Goal: Task Accomplishment & Management: Manage account settings

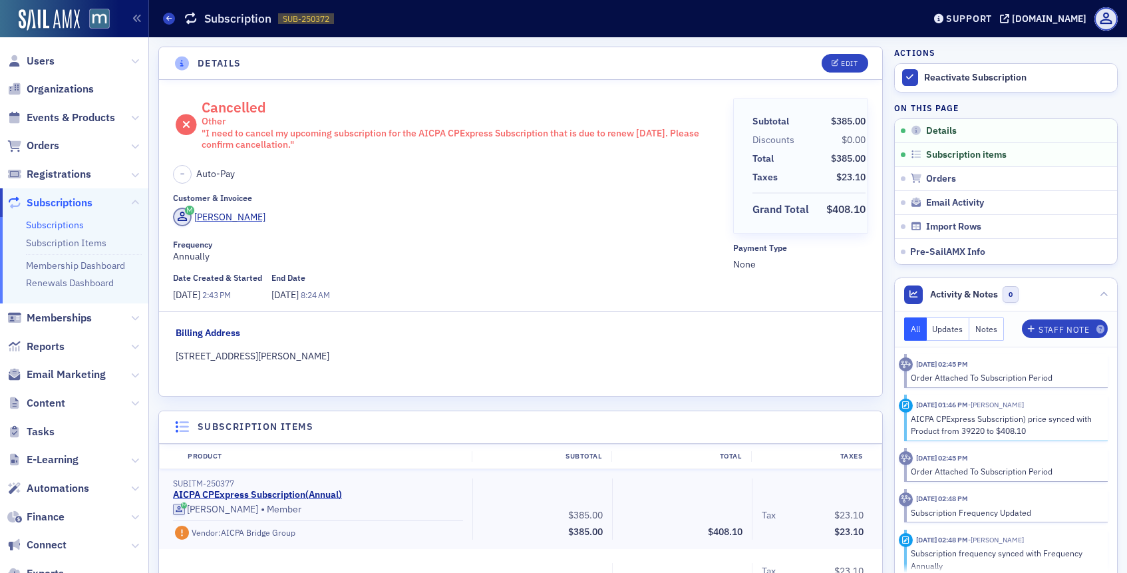
scroll to position [3, 0]
click at [34, 70] on span "Users" at bounding box center [74, 61] width 148 height 29
click at [39, 61] on span "Users" at bounding box center [41, 61] width 28 height 15
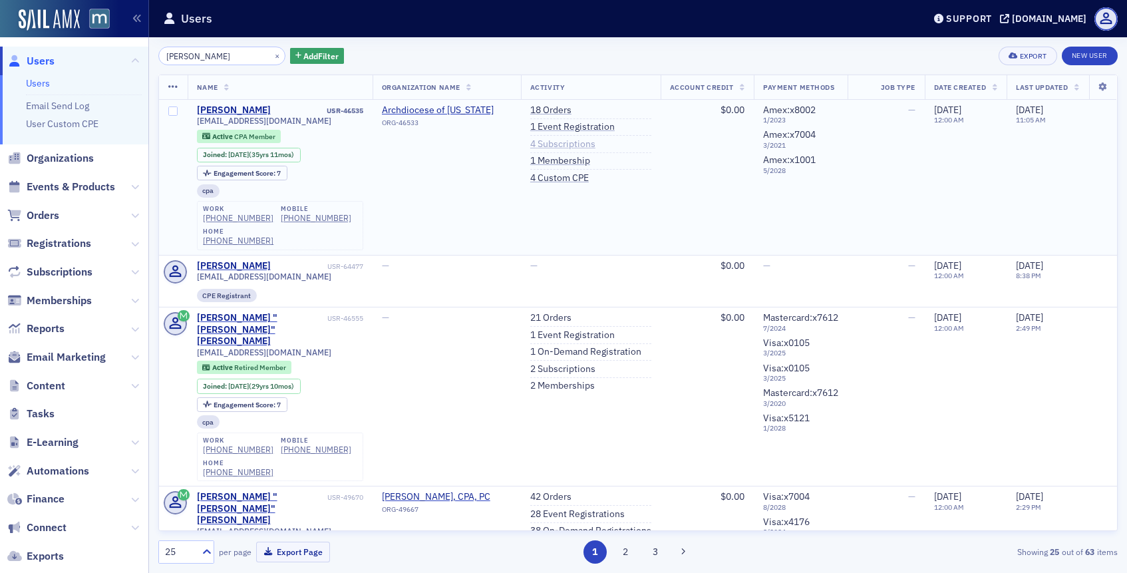
type input "[PERSON_NAME]"
click at [553, 144] on link "4 Subscriptions" at bounding box center [562, 144] width 65 height 12
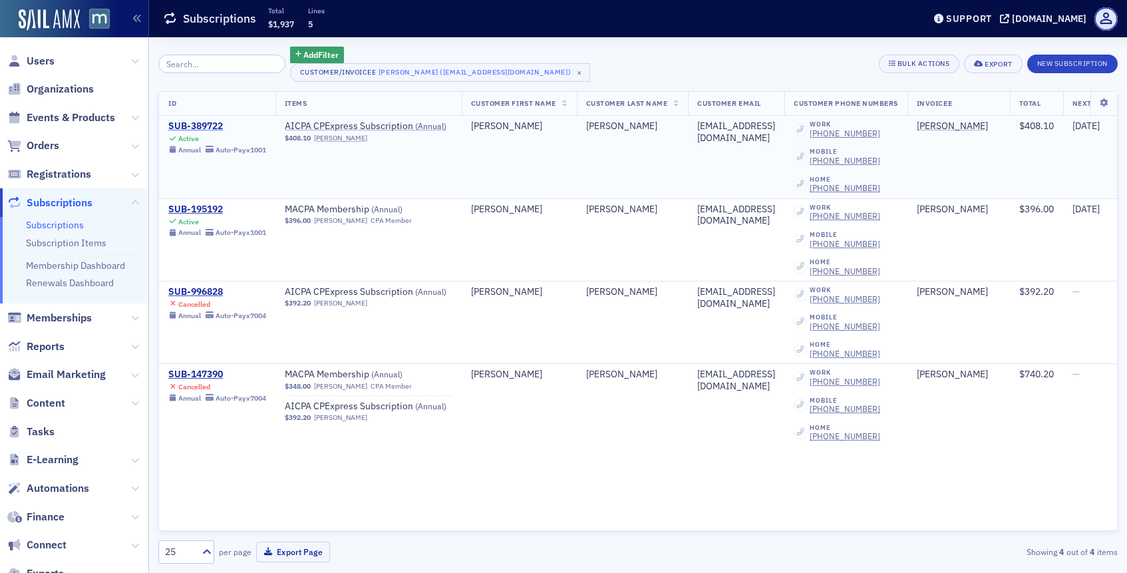
click at [215, 125] on div "SUB-389722" at bounding box center [217, 126] width 98 height 12
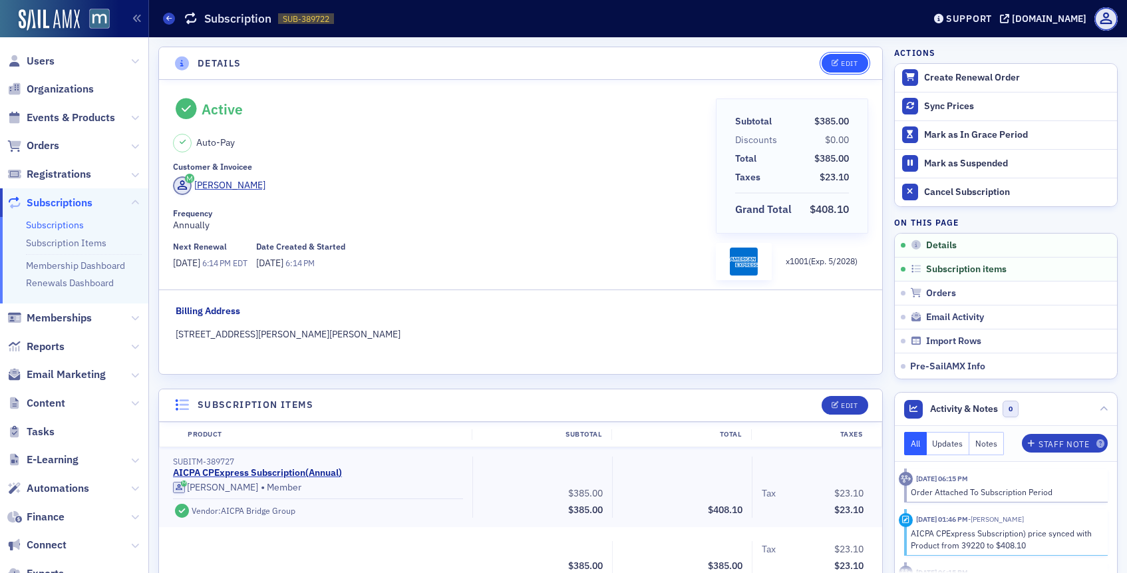
click at [851, 64] on div "Edit" at bounding box center [849, 63] width 17 height 7
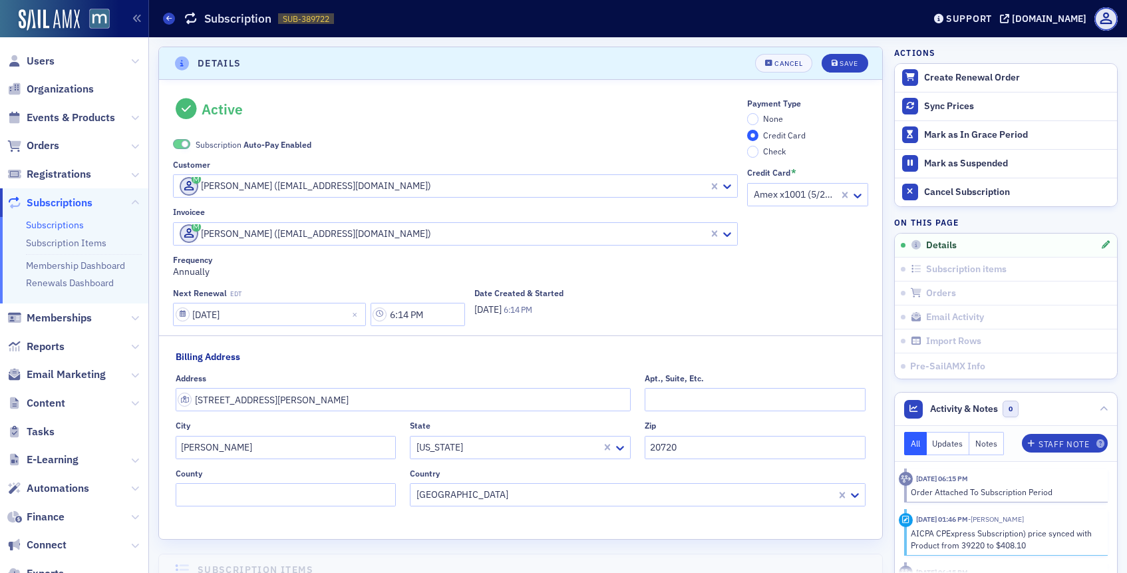
scroll to position [3, 0]
click at [181, 138] on span at bounding box center [181, 141] width 17 height 10
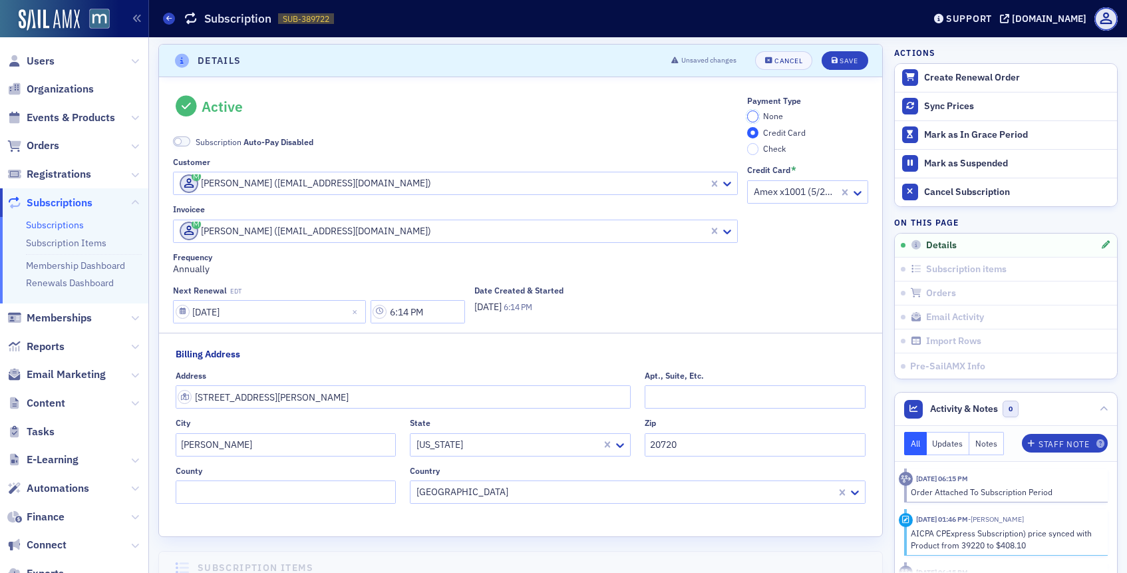
click at [752, 116] on input "None" at bounding box center [753, 116] width 12 height 12
click at [843, 52] on button "Save" at bounding box center [845, 60] width 46 height 19
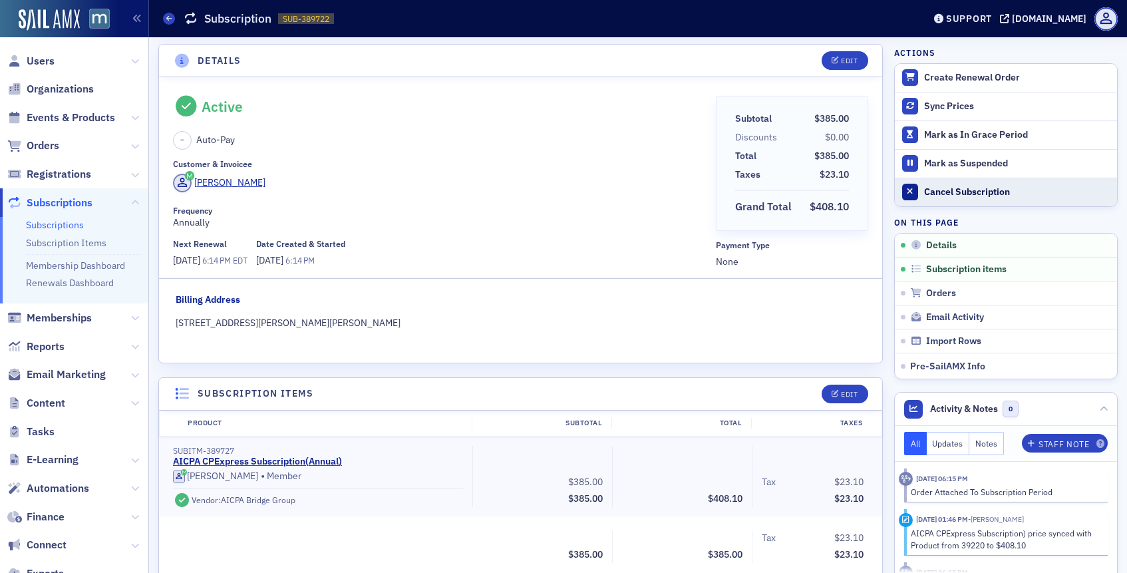
click at [946, 185] on button "Cancel Subscription" at bounding box center [1006, 192] width 222 height 29
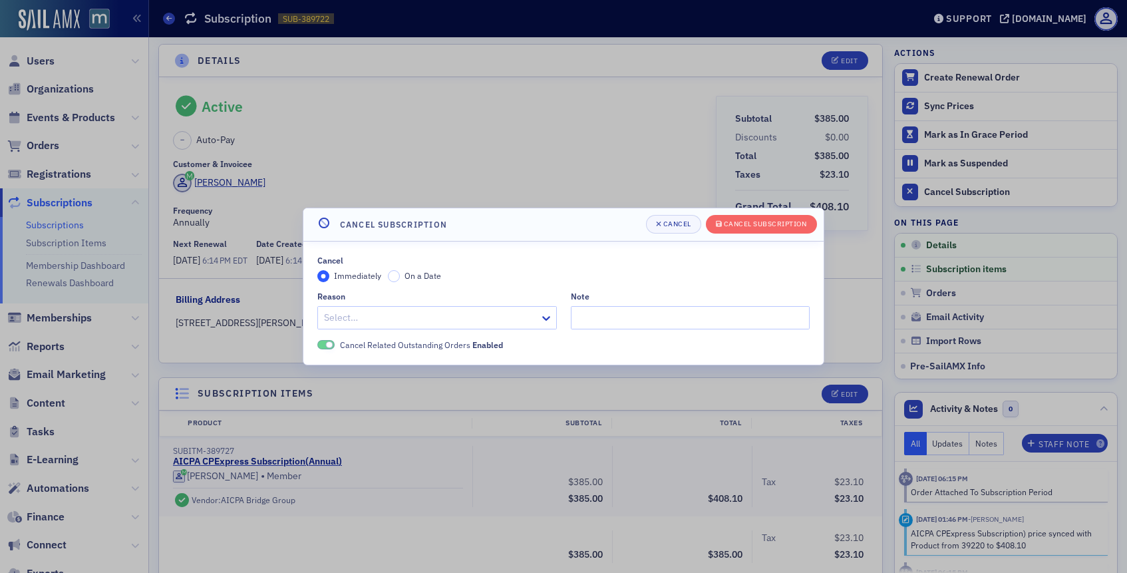
click at [436, 313] on div at bounding box center [431, 317] width 216 height 17
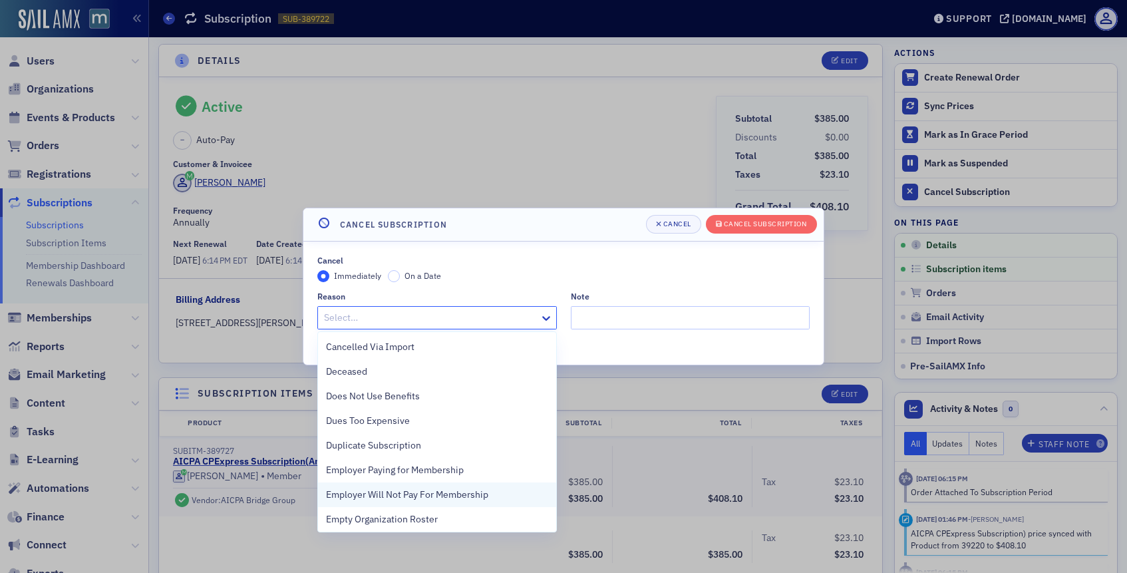
scroll to position [298, 0]
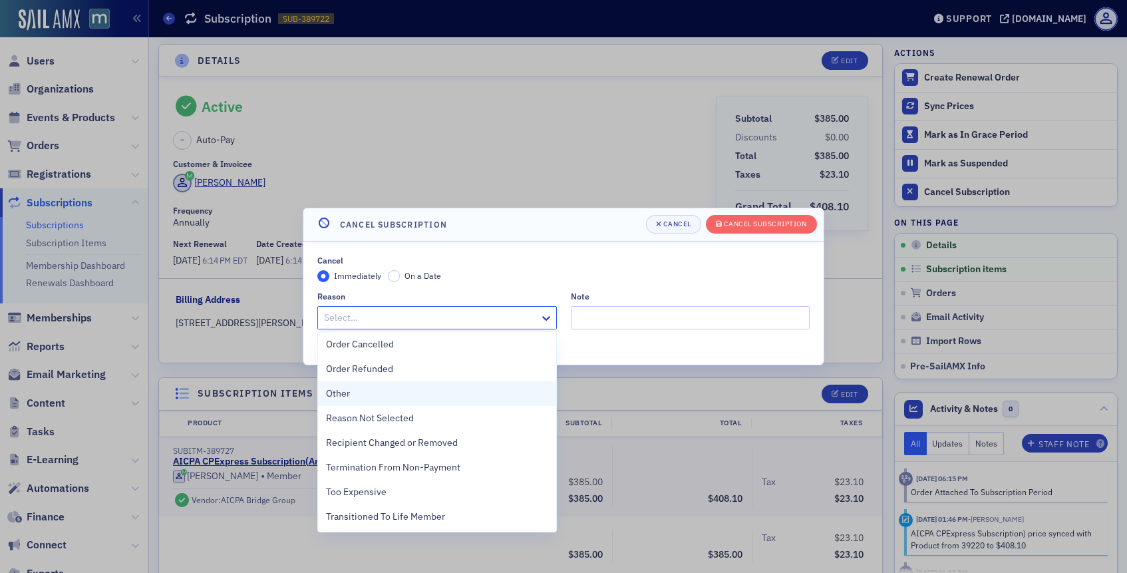
click at [355, 396] on div "Other" at bounding box center [437, 393] width 222 height 14
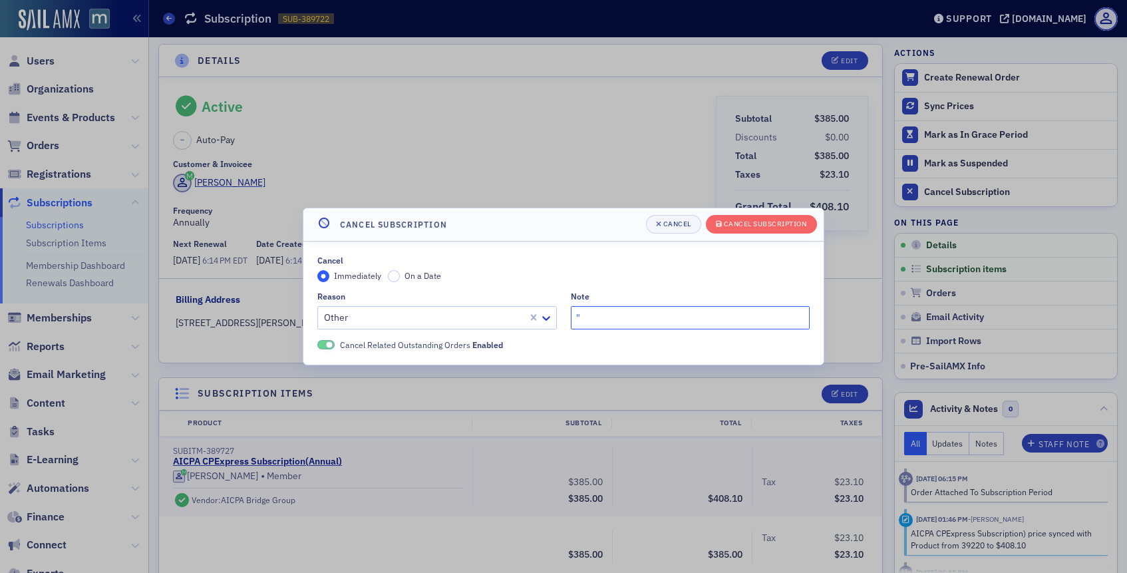
paste input "I do not want to auto-renew my AICPA Express subscription on [DATE]. How do I s…"
type input ""I do not want to auto-renew my AICPA Express subscription on [DATE]. How do I …"
click at [730, 220] on div "Cancel Subscription" at bounding box center [765, 223] width 83 height 7
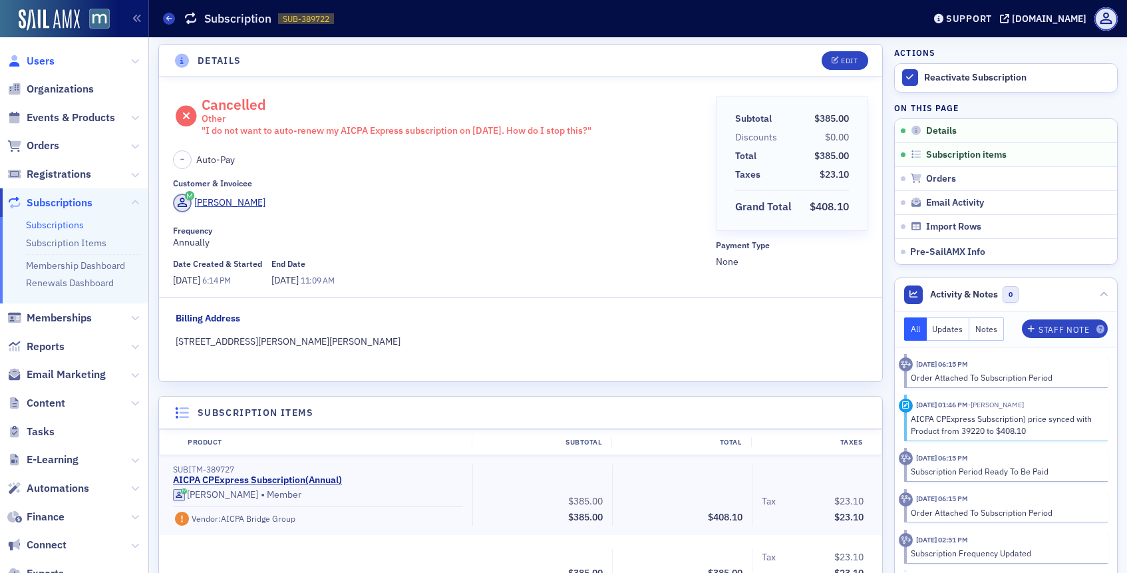
click at [49, 59] on span "Users" at bounding box center [41, 61] width 28 height 15
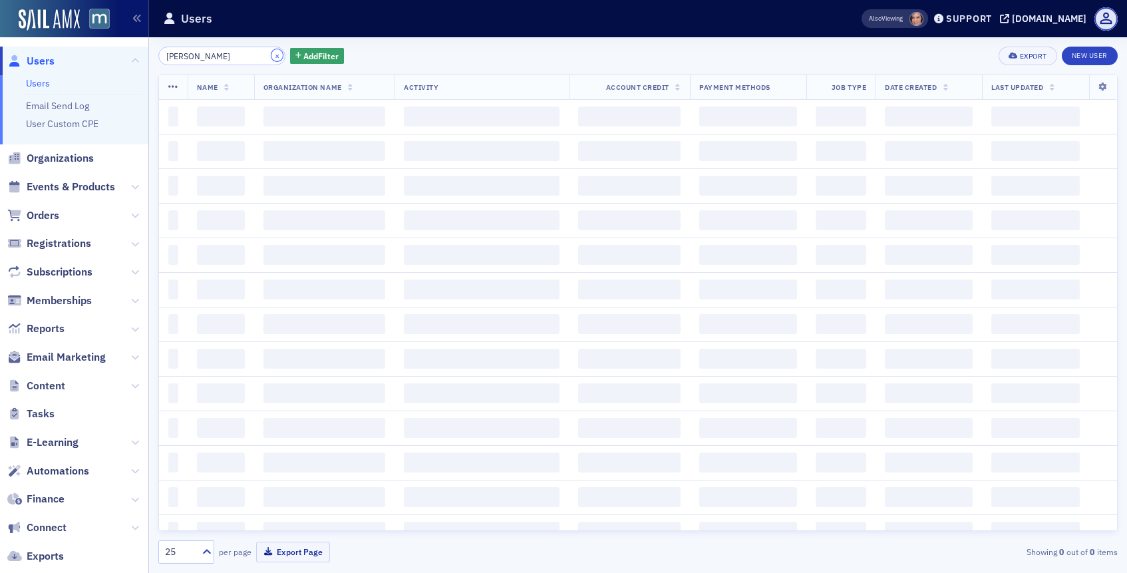
click at [271, 53] on button "×" at bounding box center [277, 55] width 12 height 12
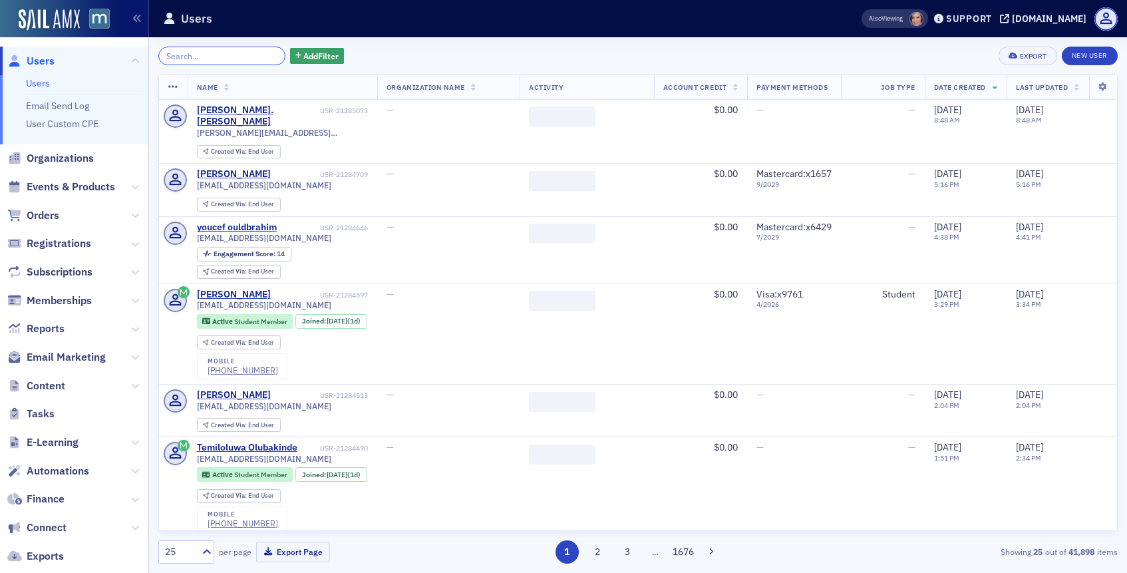
click at [246, 53] on input "search" at bounding box center [221, 56] width 127 height 19
paste input "[PERSON_NAME]"
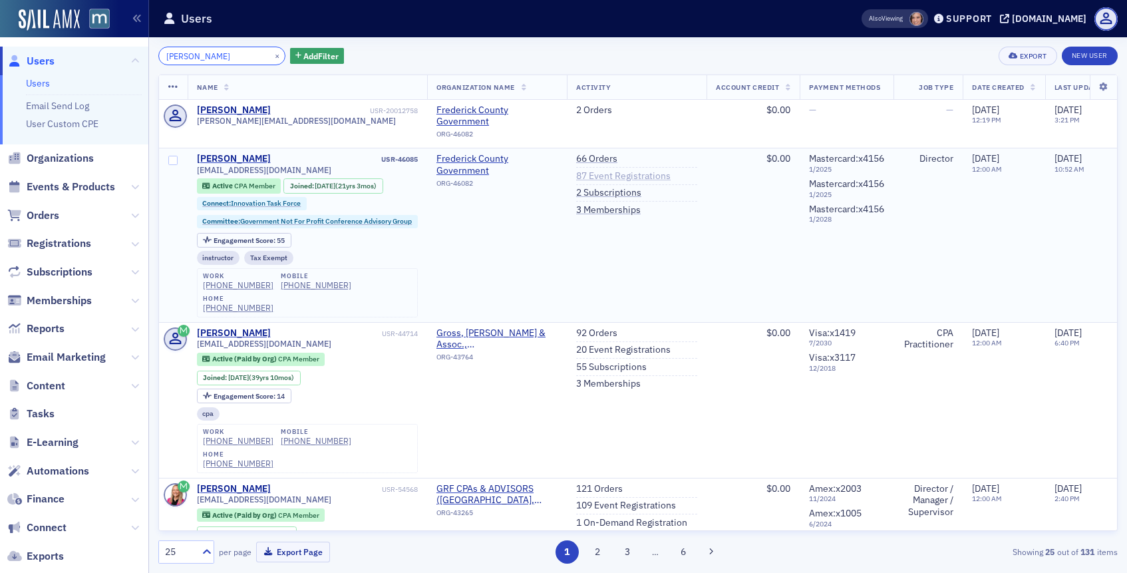
type input "[PERSON_NAME]"
click at [596, 171] on link "87 Event Registrations" at bounding box center [623, 176] width 94 height 12
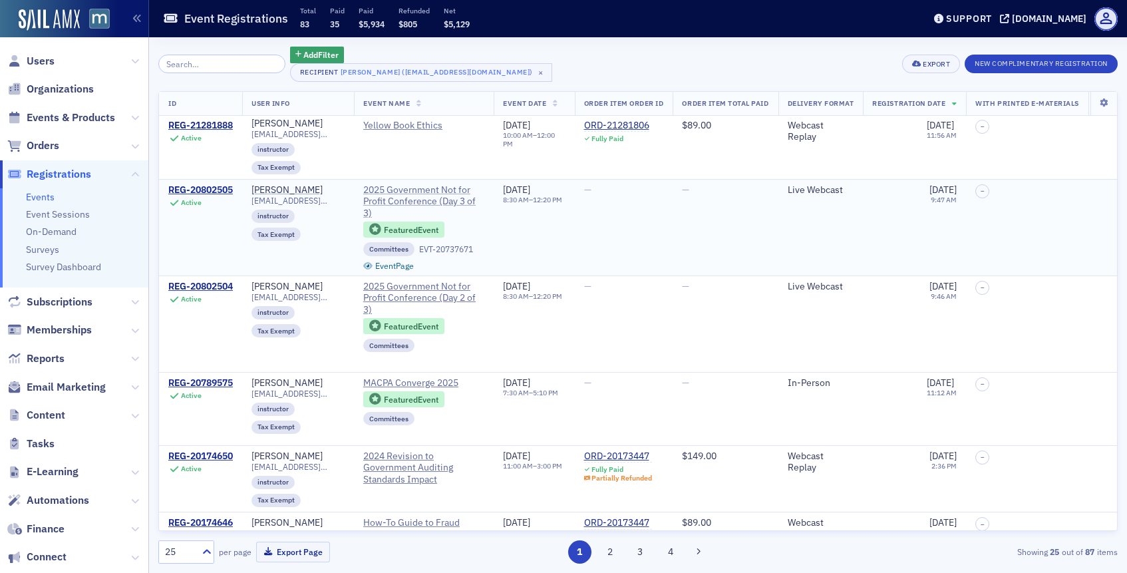
scroll to position [86, 0]
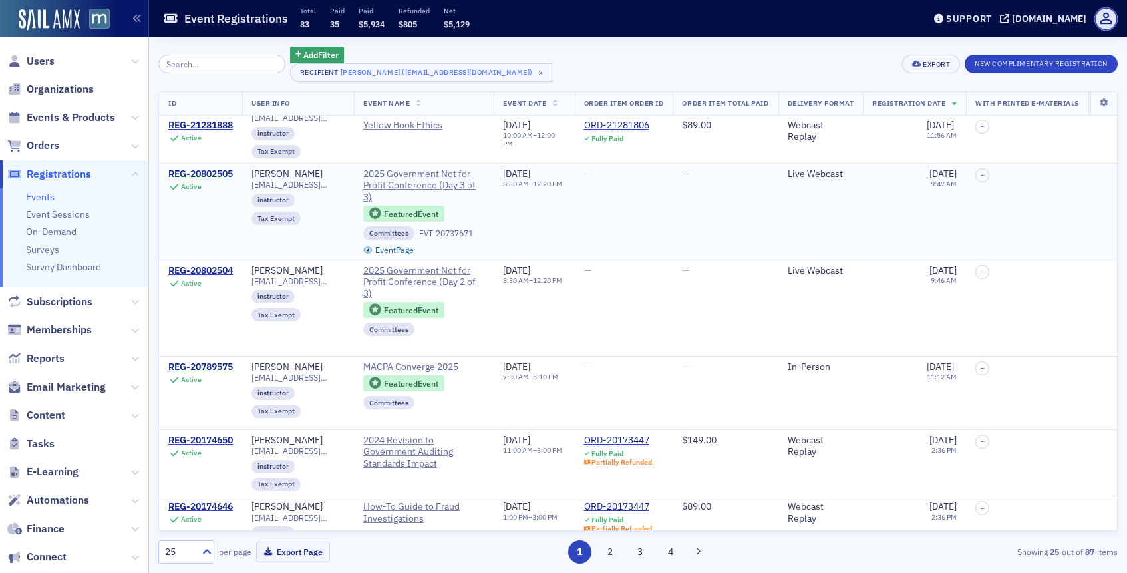
click at [215, 176] on div "REG-20802505" at bounding box center [200, 174] width 65 height 12
